Goal: Task Accomplishment & Management: Manage account settings

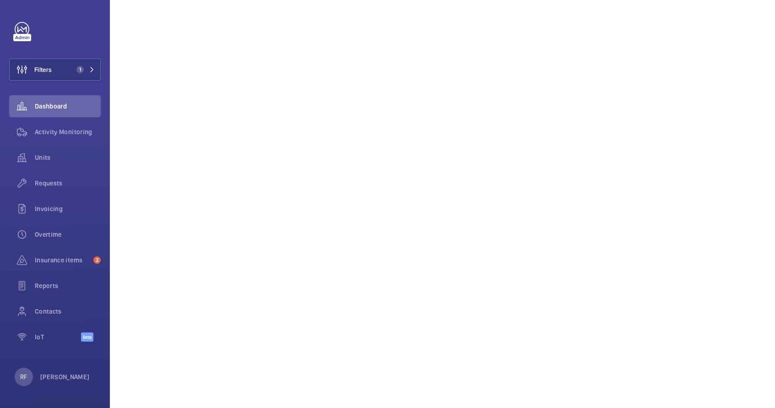
scroll to position [504, 0]
click at [50, 179] on span "Requests" at bounding box center [68, 183] width 66 height 9
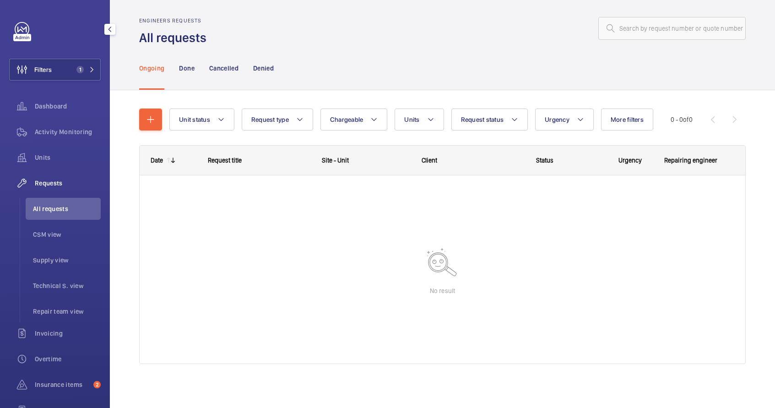
scroll to position [5, 0]
